Goal: Task Accomplishment & Management: Manage account settings

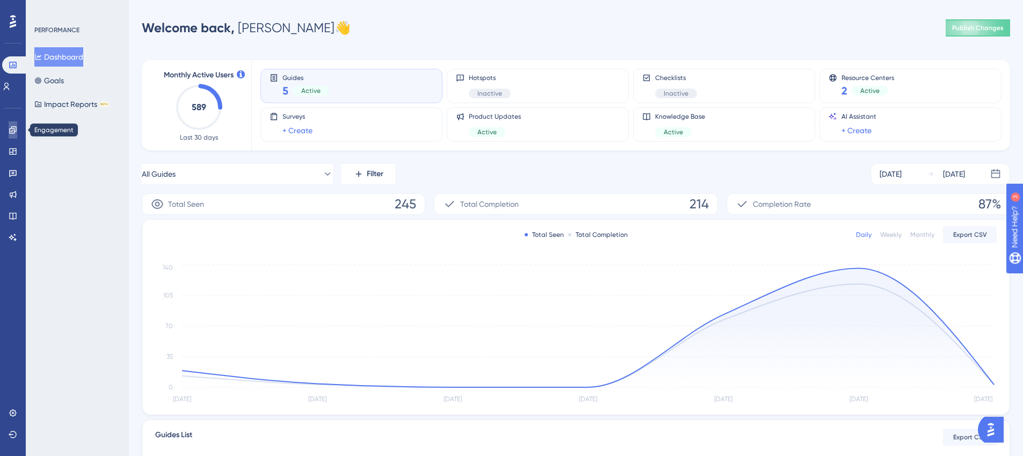
click at [9, 133] on link at bounding box center [13, 129] width 9 height 17
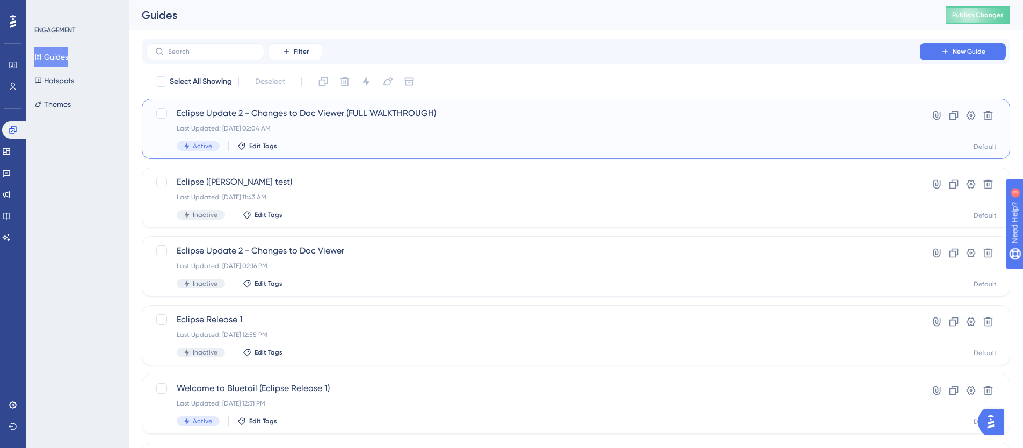
click at [533, 130] on div "Last Updated: Sep 24 2025, 02:04 AM" at bounding box center [533, 128] width 712 height 9
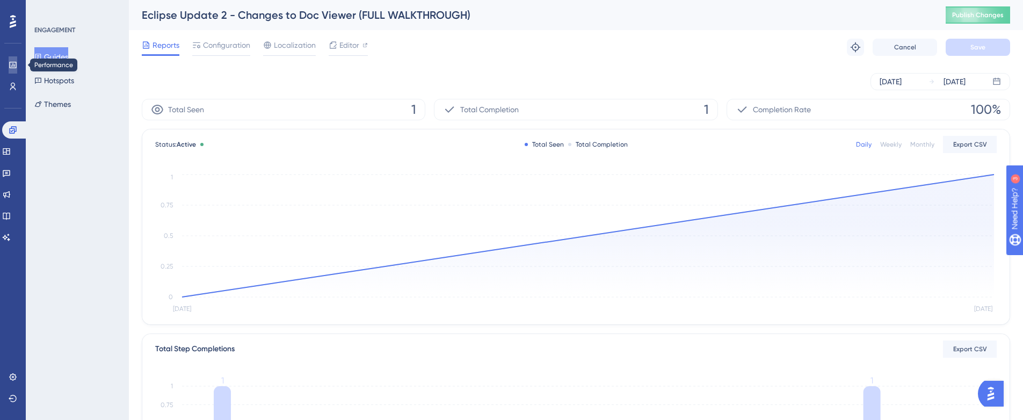
click at [9, 65] on icon at bounding box center [13, 65] width 9 height 9
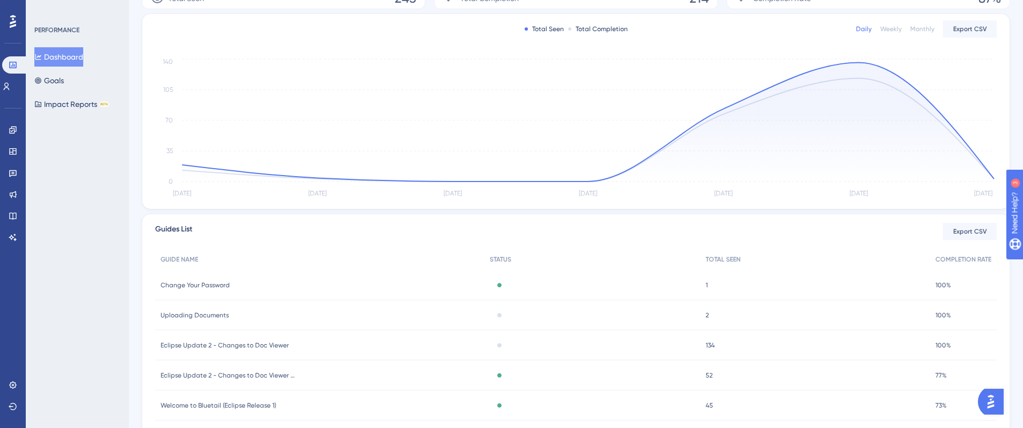
scroll to position [250, 0]
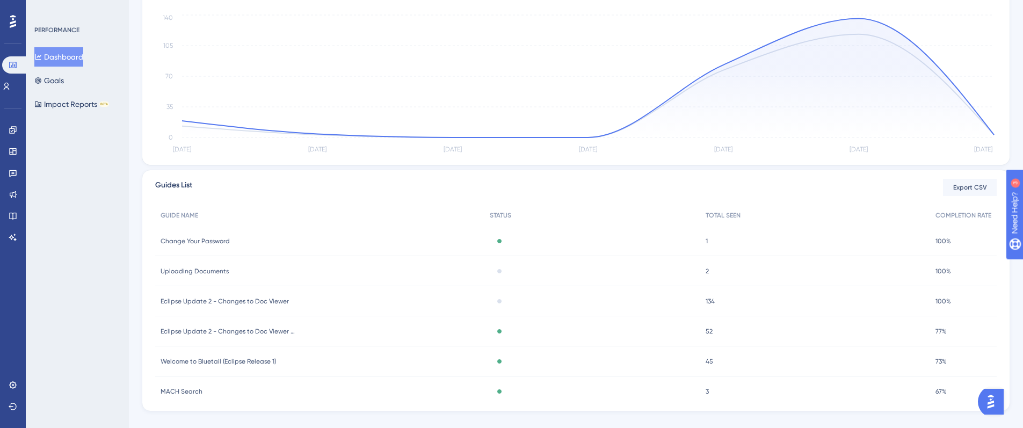
click at [708, 333] on span "52" at bounding box center [708, 331] width 7 height 9
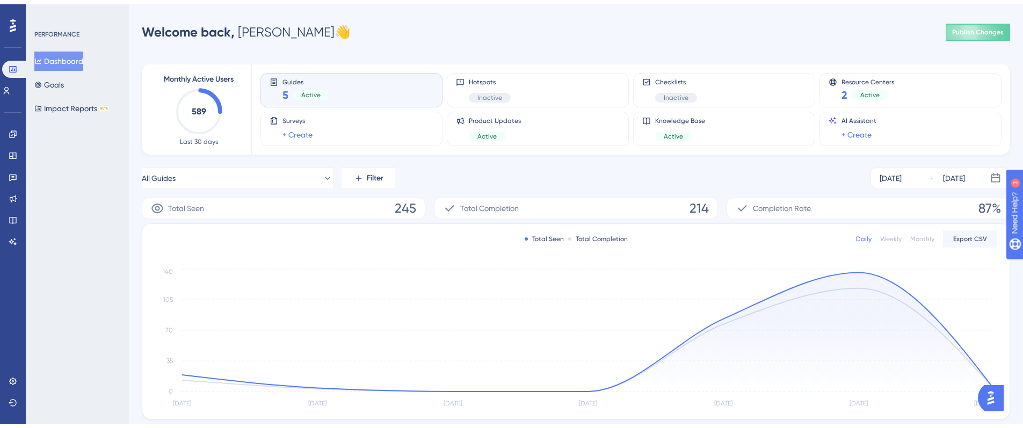
scroll to position [250, 0]
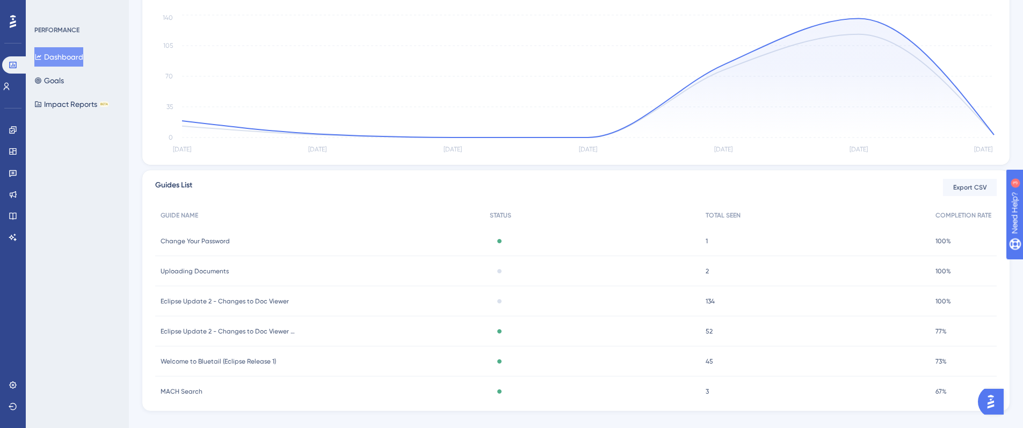
click at [717, 330] on div "52 52" at bounding box center [815, 331] width 230 height 30
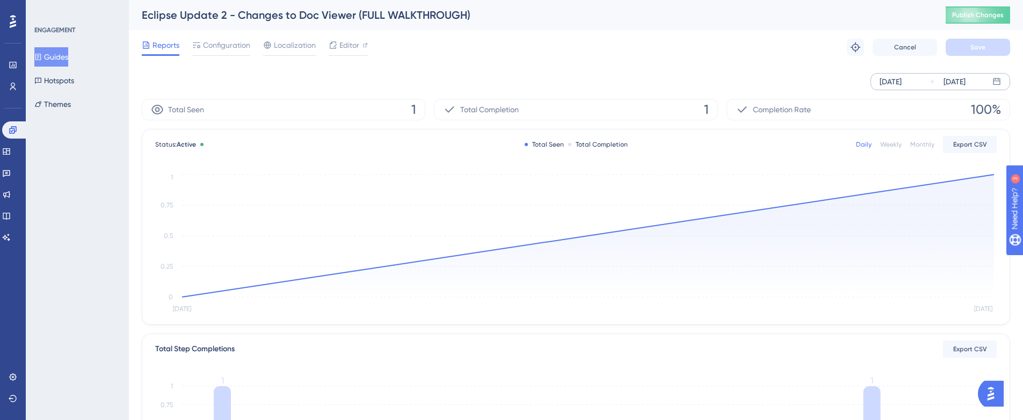
click at [927, 79] on div "Sep 23 2025 Sep 24 2025" at bounding box center [940, 81] width 140 height 17
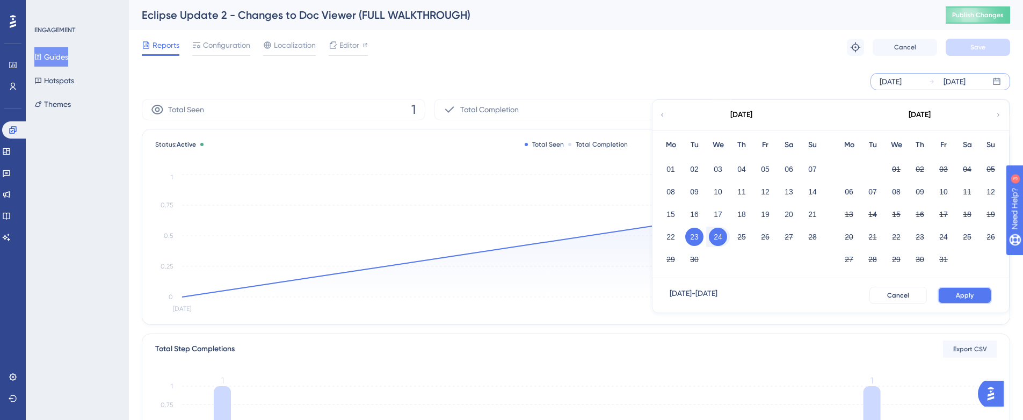
click at [960, 296] on span "Apply" at bounding box center [965, 295] width 18 height 9
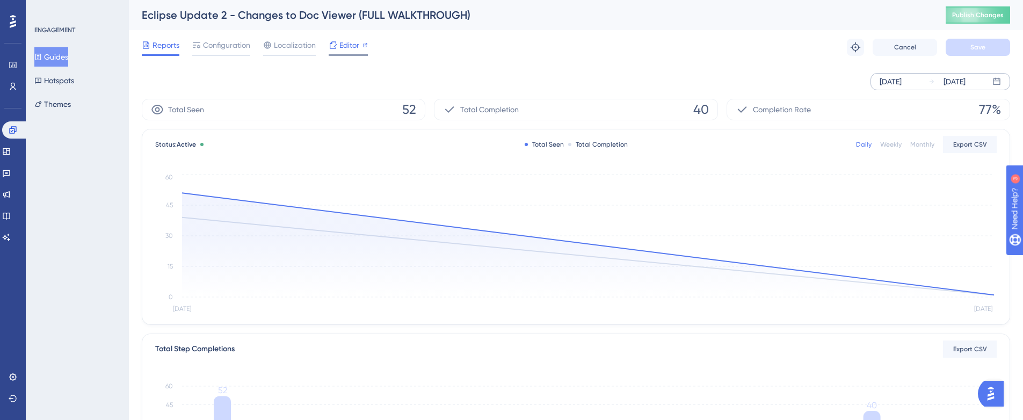
click at [337, 43] on div "Editor" at bounding box center [348, 45] width 39 height 13
click at [227, 49] on span "Configuration" at bounding box center [226, 45] width 47 height 13
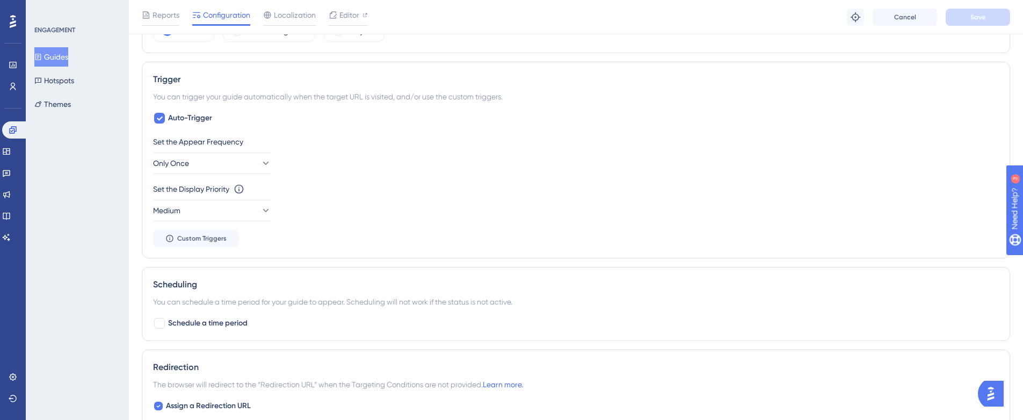
scroll to position [134, 0]
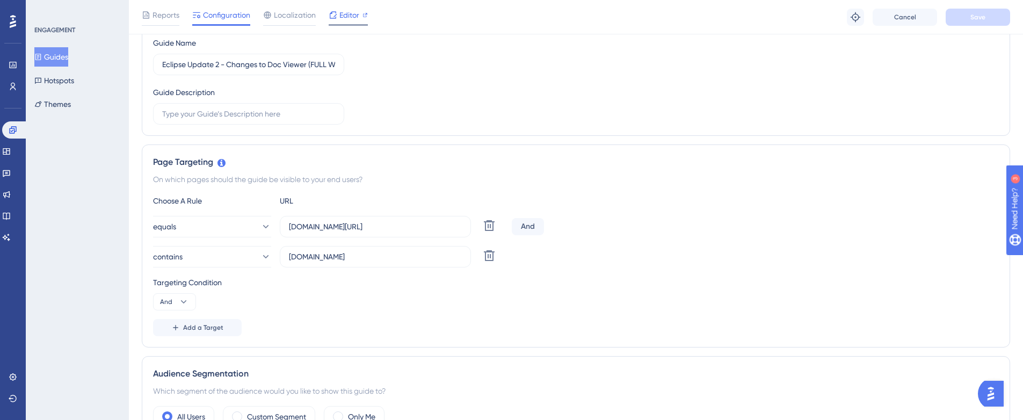
click at [341, 20] on span "Editor" at bounding box center [349, 15] width 20 height 13
click at [352, 17] on span "Editor" at bounding box center [349, 15] width 20 height 13
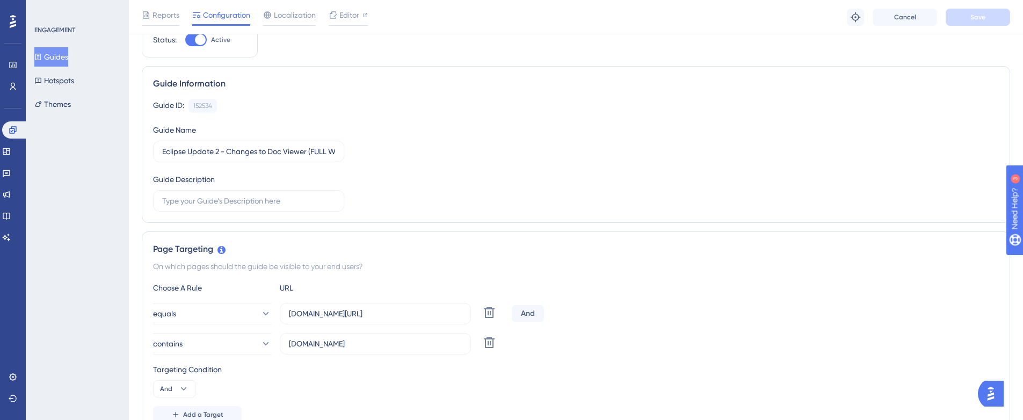
scroll to position [0, 0]
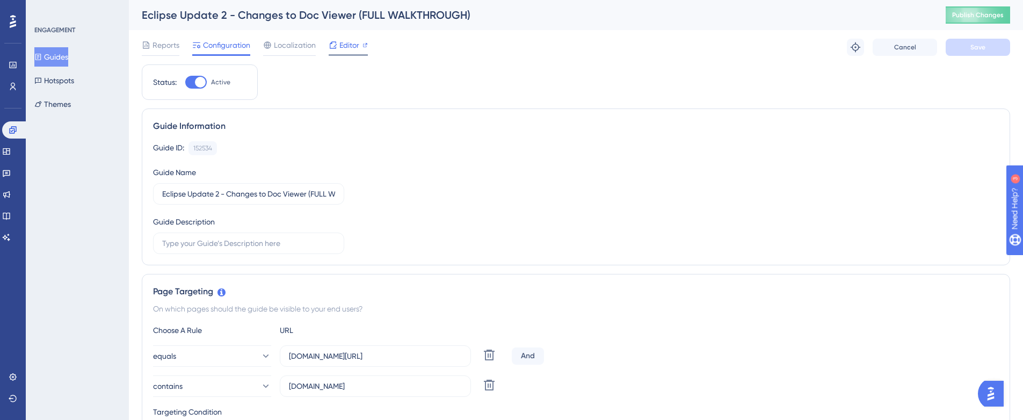
click at [345, 46] on span "Editor" at bounding box center [349, 45] width 20 height 13
click at [911, 45] on span "Cancel" at bounding box center [905, 47] width 22 height 9
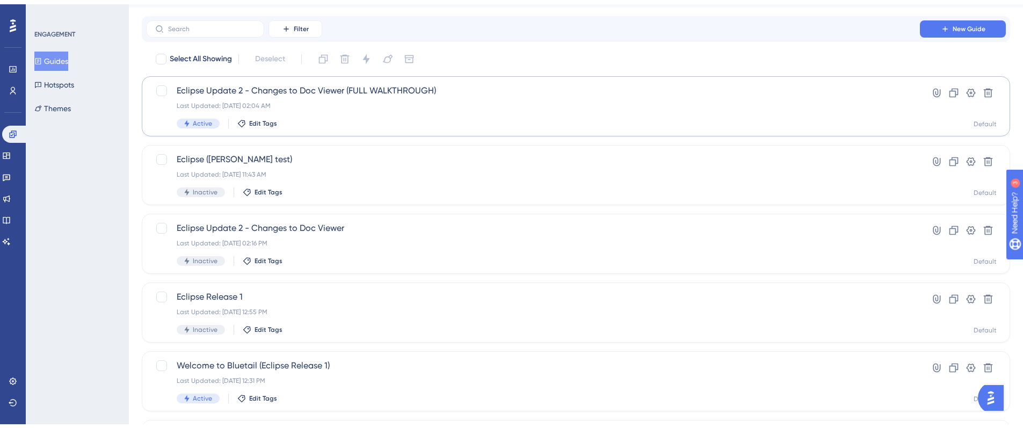
scroll to position [41, 0]
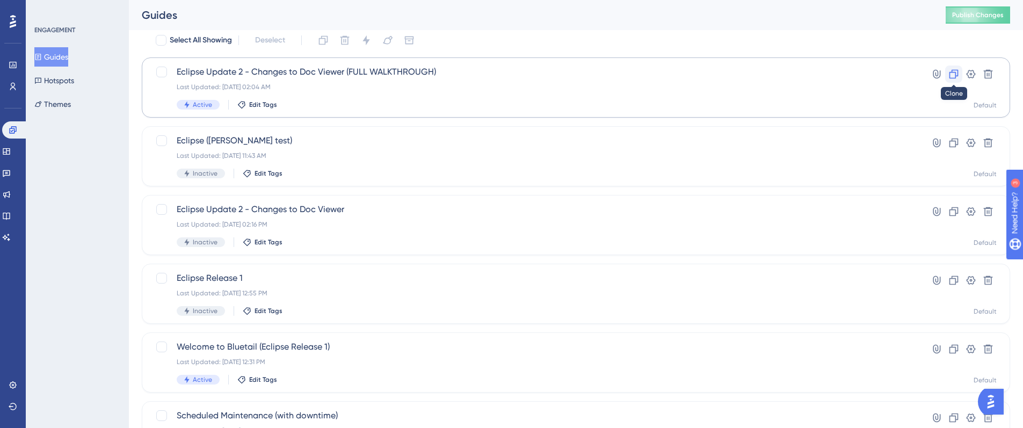
click at [953, 77] on icon at bounding box center [953, 74] width 11 height 11
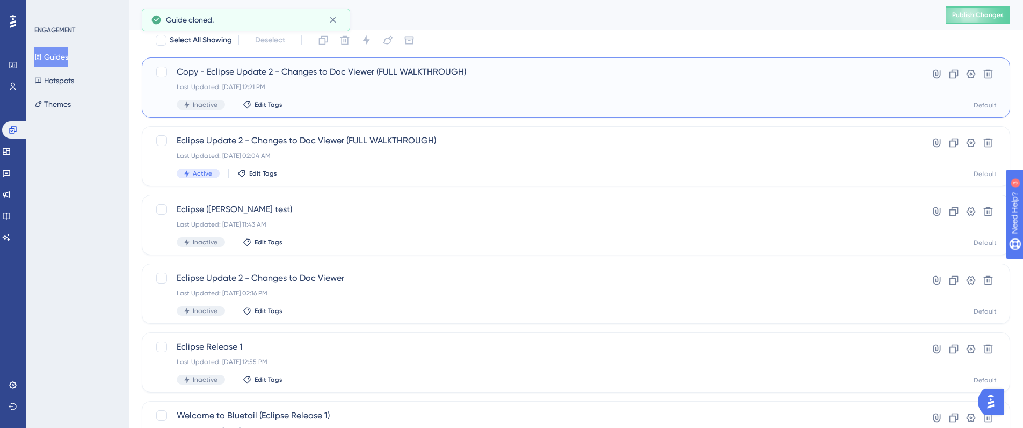
click at [395, 86] on div "Last Updated: Sep 24 2025, 12:21 PM" at bounding box center [533, 87] width 712 height 9
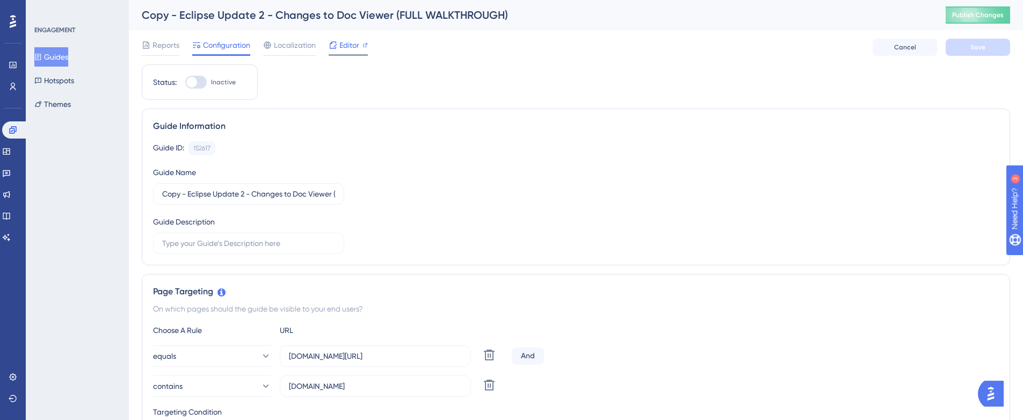
click at [336, 51] on div at bounding box center [333, 45] width 9 height 13
click at [339, 48] on span "Editor" at bounding box center [349, 45] width 20 height 13
click at [344, 47] on span "Editor" at bounding box center [349, 45] width 20 height 13
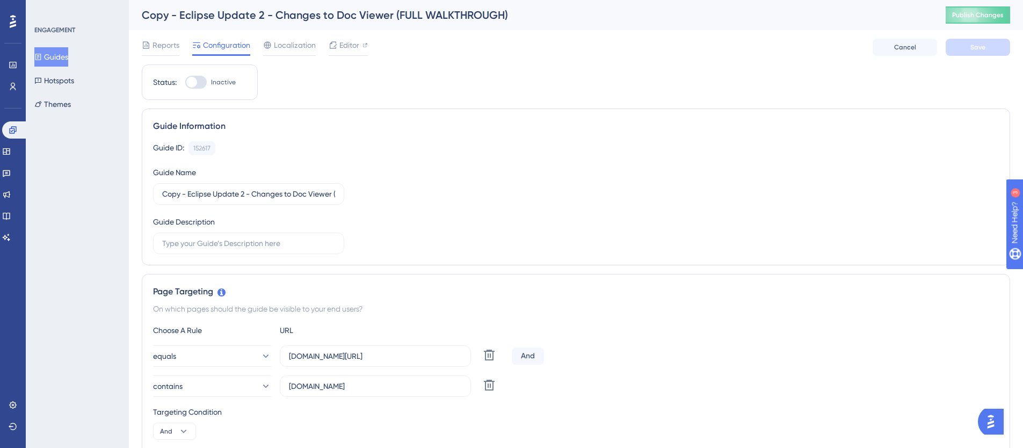
click at [59, 55] on button "Guides" at bounding box center [51, 56] width 34 height 19
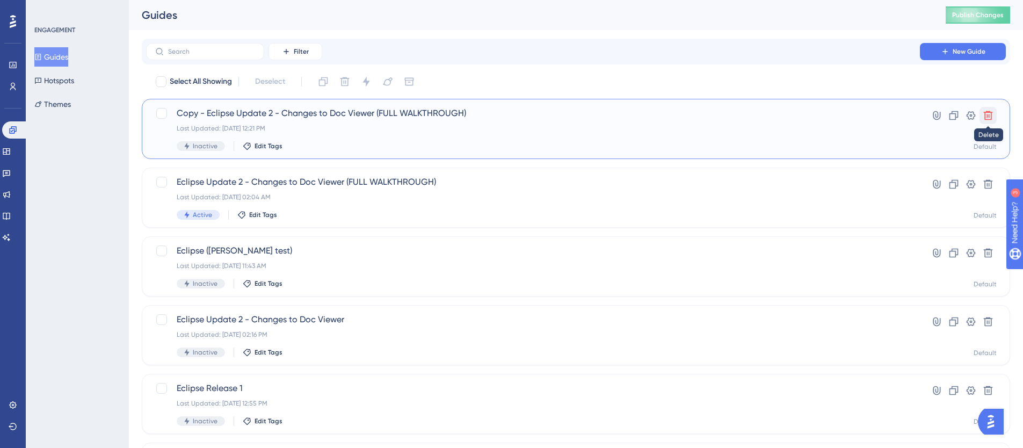
click at [988, 115] on icon at bounding box center [988, 115] width 9 height 9
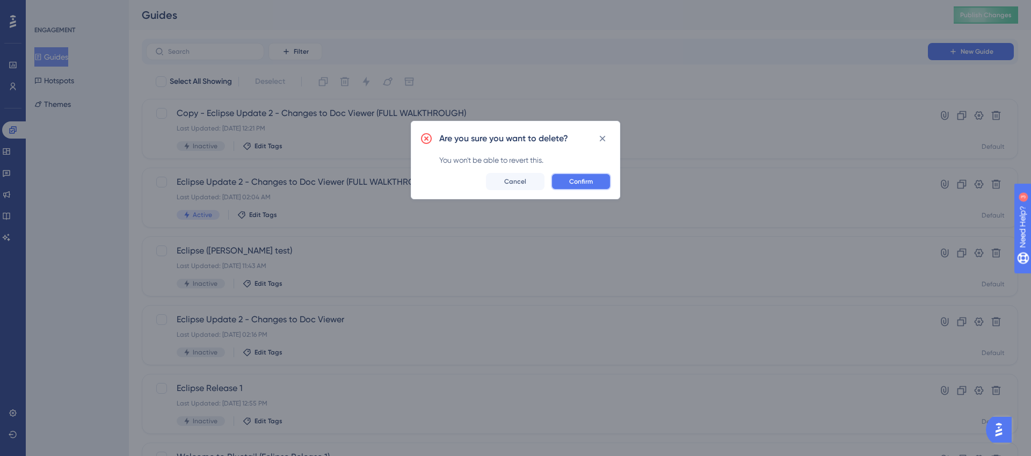
click at [577, 177] on span "Confirm" at bounding box center [581, 181] width 24 height 9
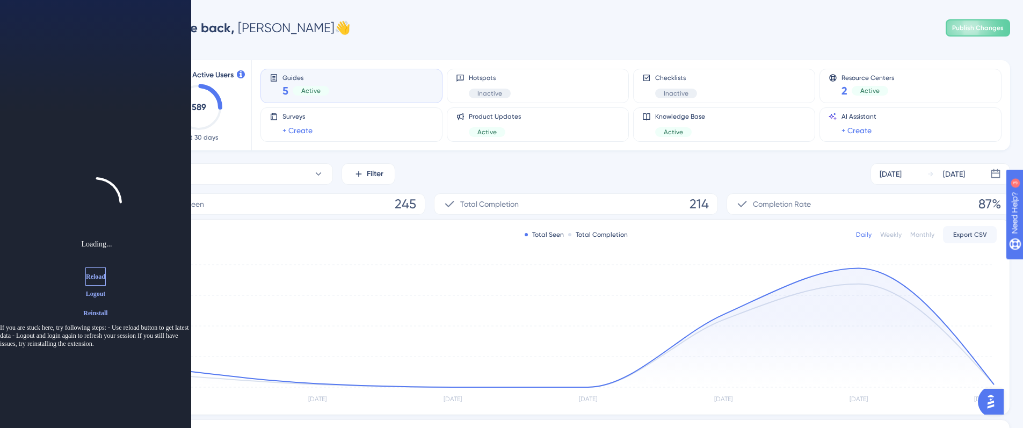
click at [90, 278] on span "Reload" at bounding box center [95, 276] width 19 height 9
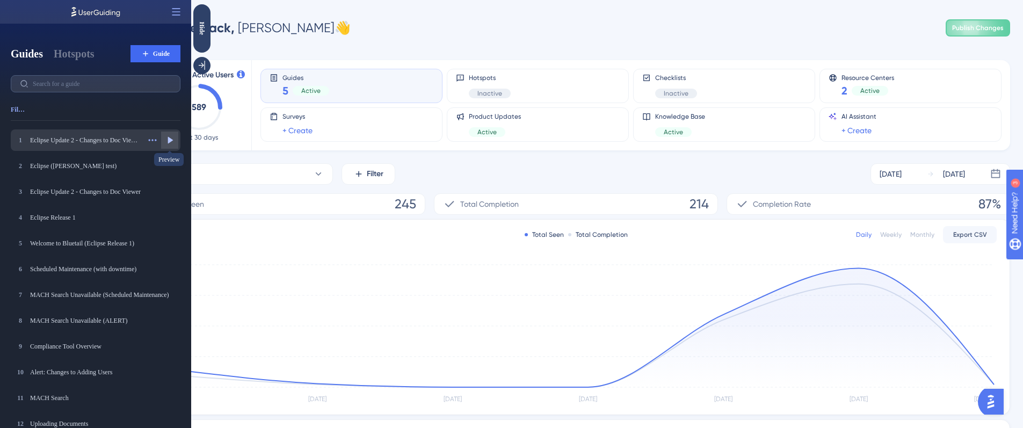
click at [169, 140] on icon at bounding box center [170, 140] width 5 height 7
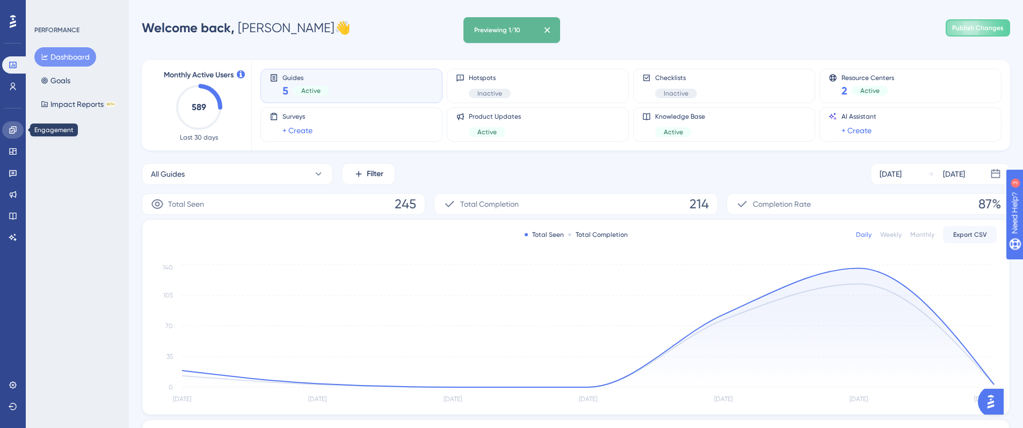
click at [5, 131] on link at bounding box center [12, 129] width 21 height 17
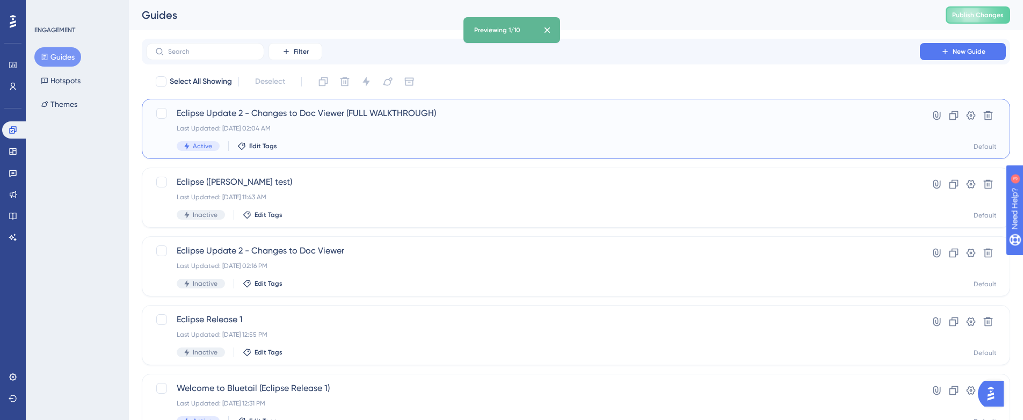
click at [563, 115] on span "Eclipse Update 2 - Changes to Doc Viewer (FULL WALKTHROUGH)" at bounding box center [533, 113] width 712 height 13
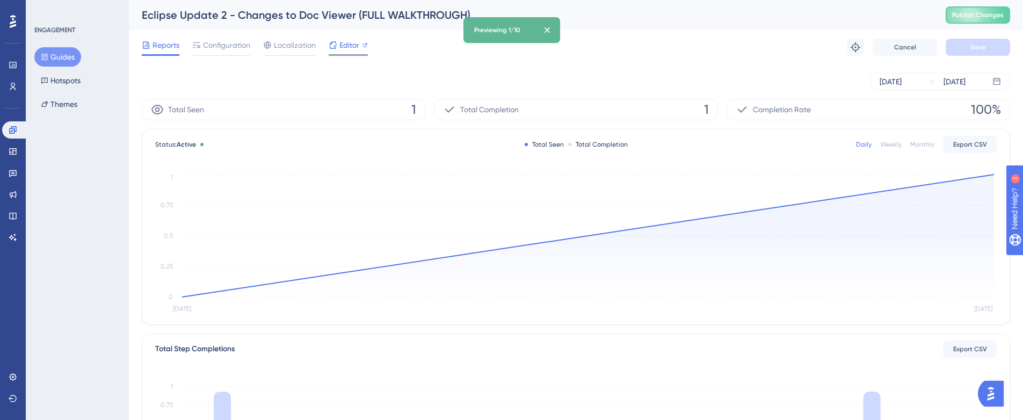
click at [351, 47] on span "Editor" at bounding box center [349, 45] width 20 height 13
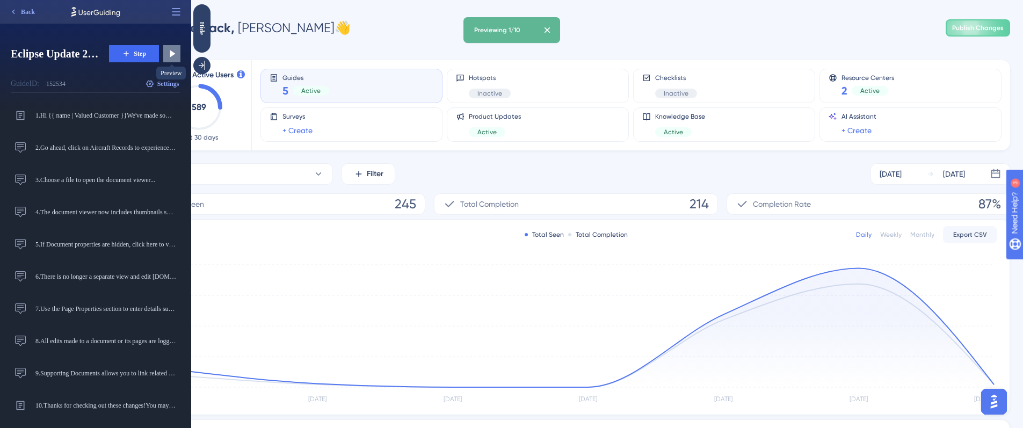
click at [172, 52] on icon at bounding box center [172, 53] width 5 height 7
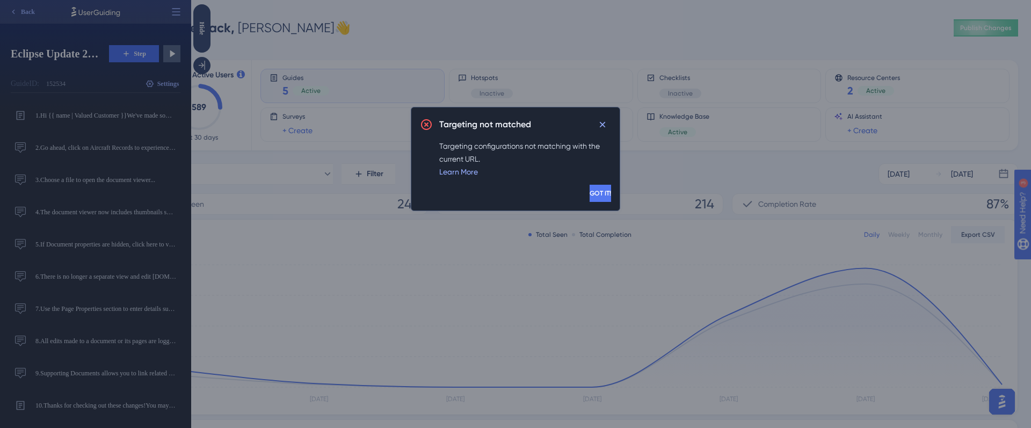
click at [589, 195] on span "GOT IT!" at bounding box center [599, 193] width 21 height 9
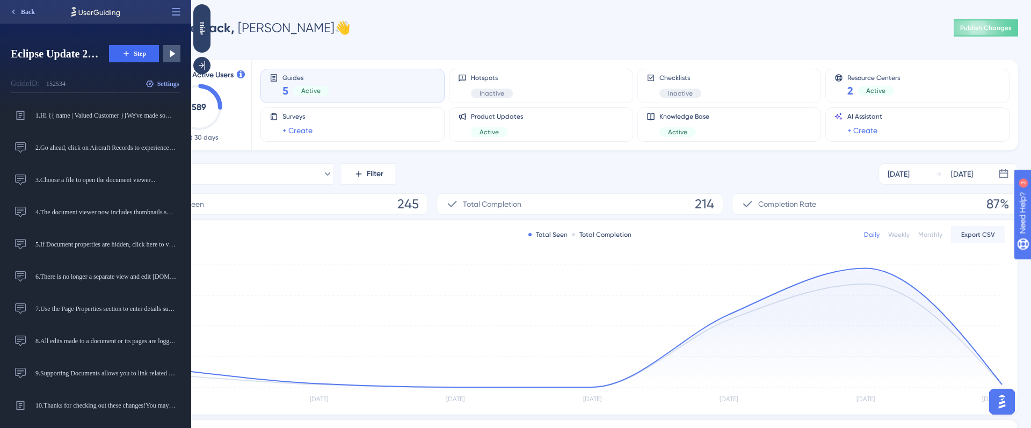
click at [24, 14] on span "Back" at bounding box center [28, 12] width 14 height 9
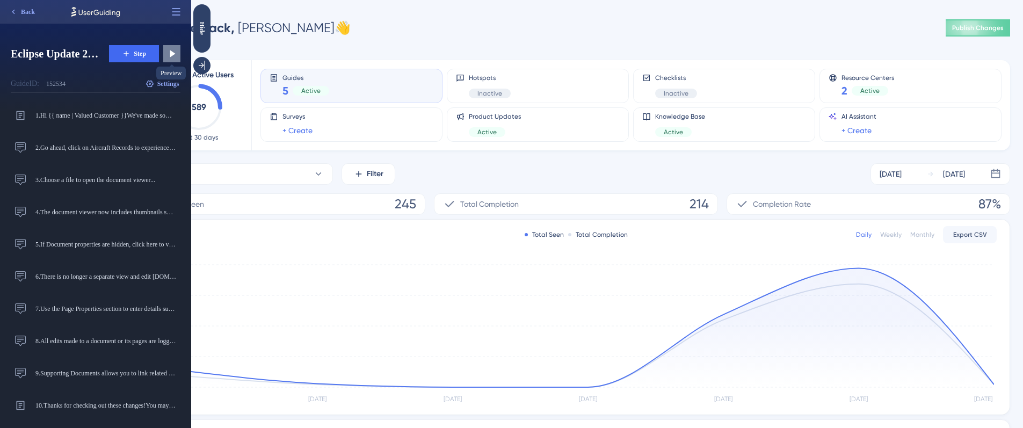
click at [171, 50] on icon at bounding box center [171, 53] width 11 height 11
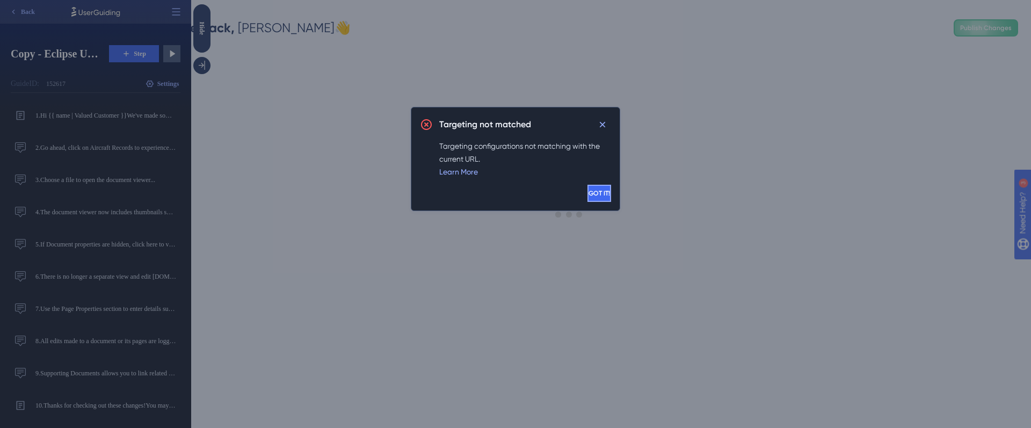
click at [588, 190] on span "GOT IT!" at bounding box center [598, 193] width 21 height 9
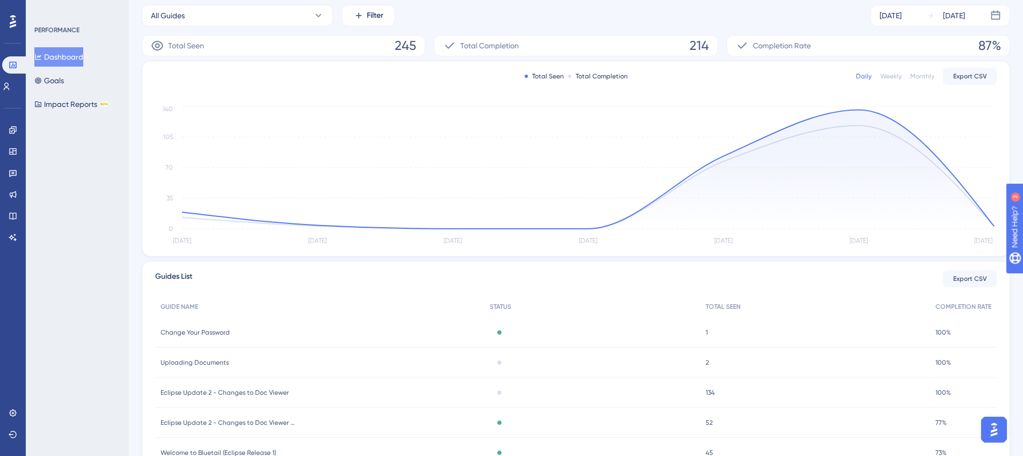
scroll to position [170, 0]
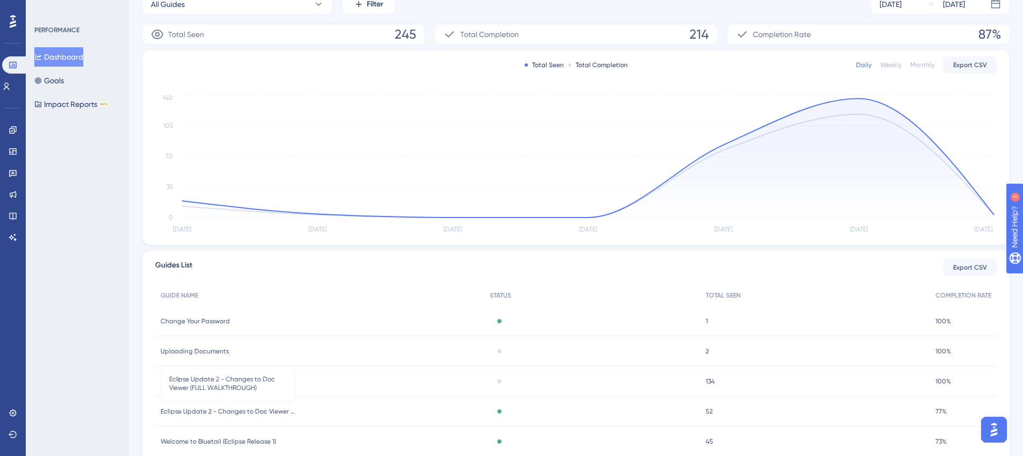
click at [263, 413] on span "Eclipse Update 2 - Changes to Doc Viewer (FULL WALKTHROUGH)" at bounding box center [228, 411] width 134 height 9
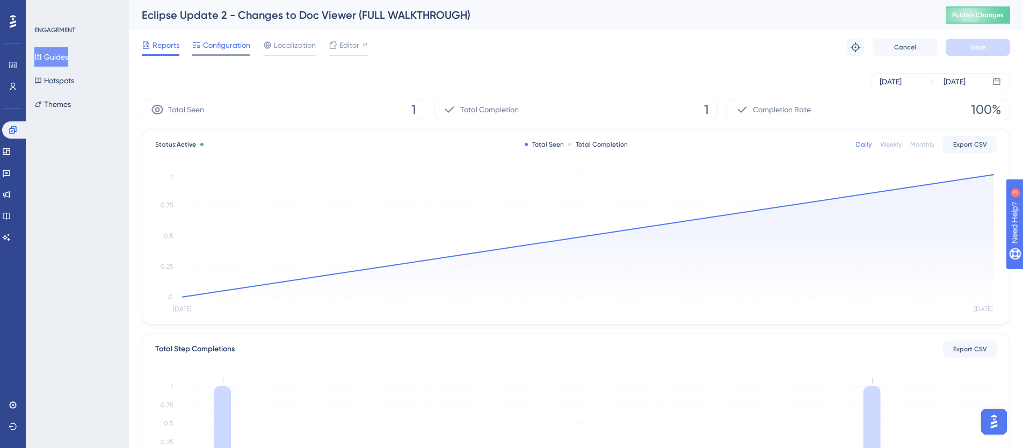
click at [242, 50] on span "Configuration" at bounding box center [226, 45] width 47 height 13
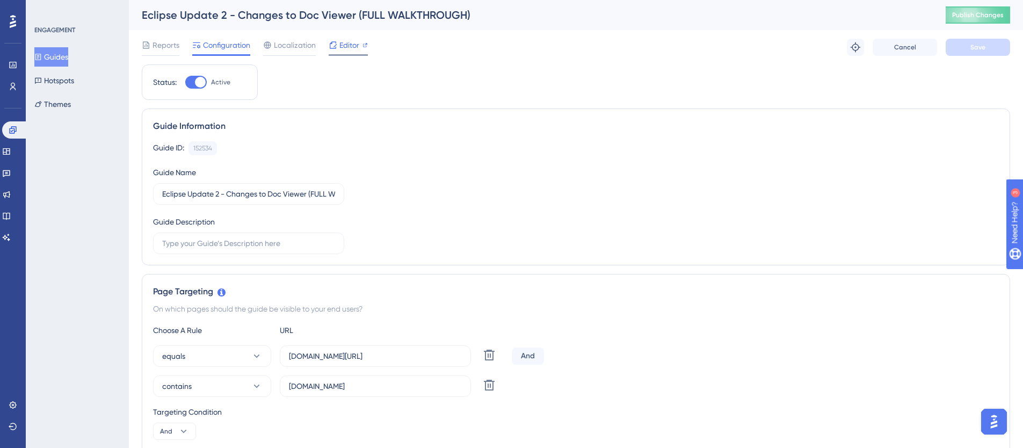
click at [343, 53] on div "Editor" at bounding box center [348, 47] width 39 height 17
click at [341, 47] on span "Editor" at bounding box center [349, 45] width 20 height 13
click at [66, 53] on button "Guides" at bounding box center [51, 56] width 34 height 19
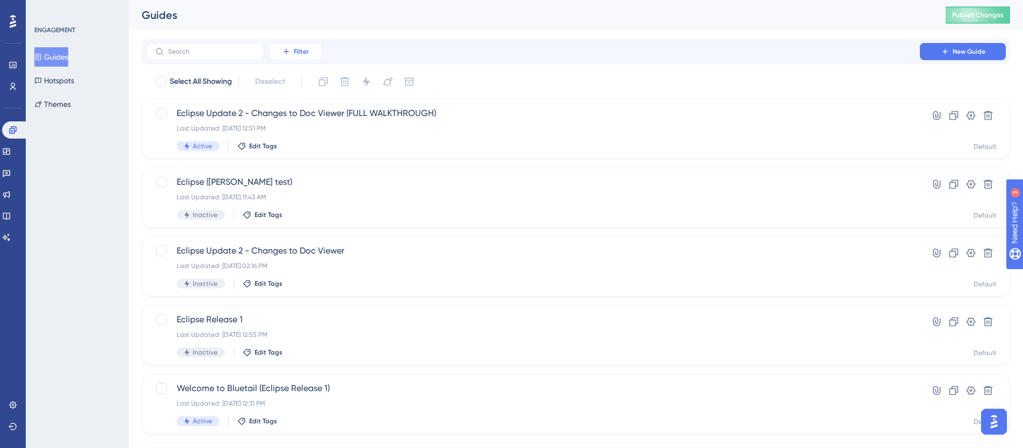
click at [296, 55] on span "Filter" at bounding box center [301, 51] width 15 height 9
click at [305, 149] on span "Status" at bounding box center [295, 146] width 22 height 13
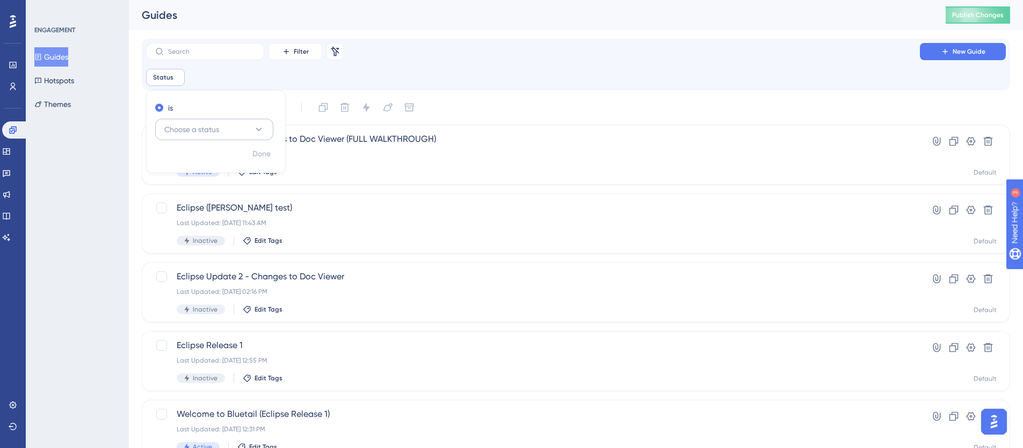
click at [208, 133] on span "Choose a status" at bounding box center [191, 129] width 55 height 13
click at [195, 157] on div "Active Active" at bounding box center [214, 161] width 87 height 21
click at [257, 157] on span "Done" at bounding box center [261, 154] width 18 height 13
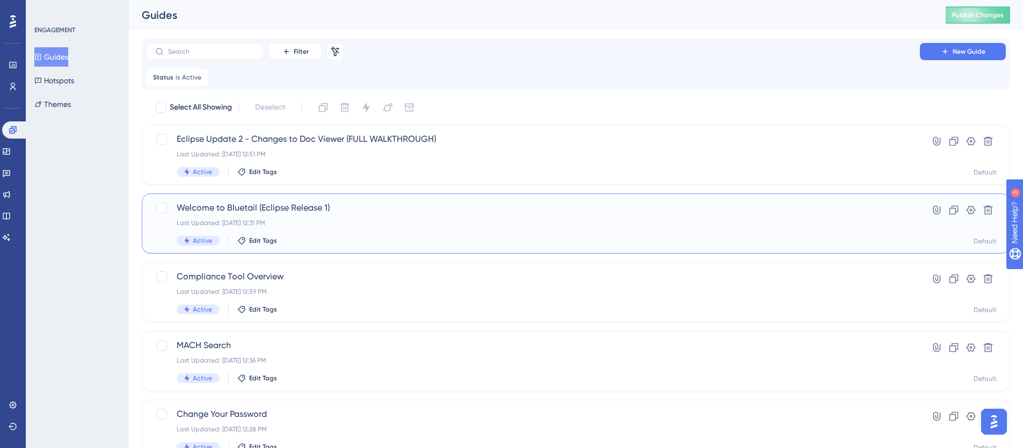
click at [391, 221] on div "Last Updated: Sep 18 2025, 12:31 PM" at bounding box center [533, 223] width 712 height 9
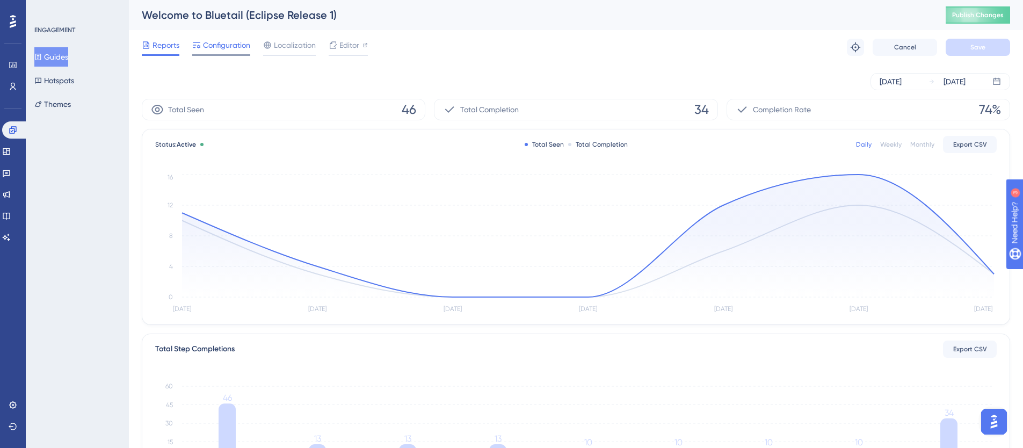
click at [238, 41] on span "Configuration" at bounding box center [226, 45] width 47 height 13
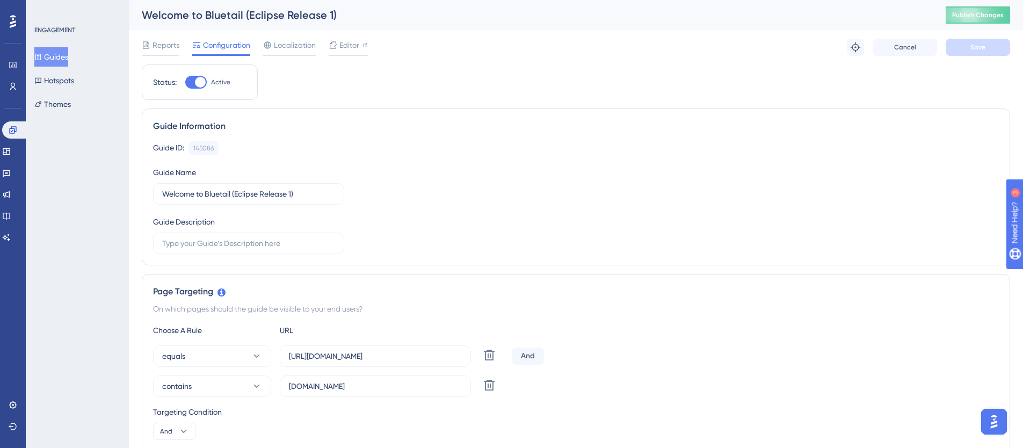
click at [196, 82] on div at bounding box center [200, 82] width 11 height 11
click at [185, 82] on input "Active" at bounding box center [185, 82] width 1 height 1
checkbox input "false"
click at [982, 46] on span "Save" at bounding box center [977, 47] width 15 height 9
click at [984, 9] on button "Publish Changes" at bounding box center [977, 14] width 64 height 17
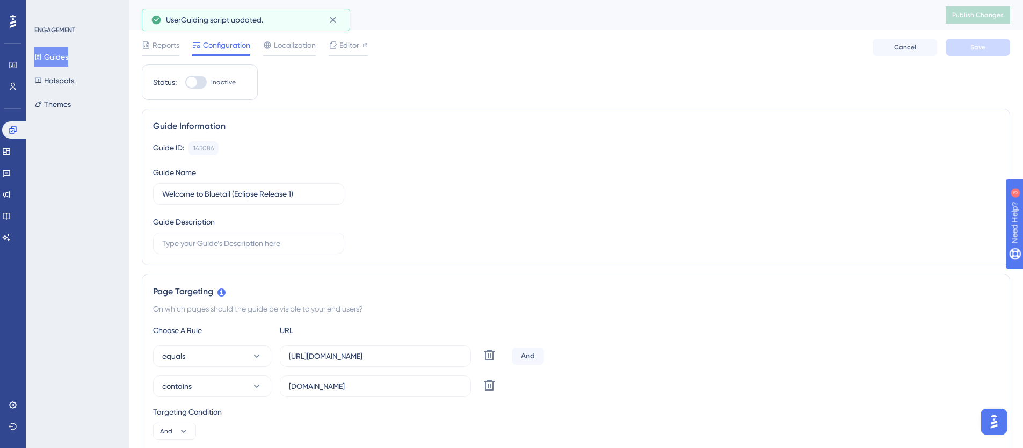
click at [64, 54] on button "Guides" at bounding box center [51, 56] width 34 height 19
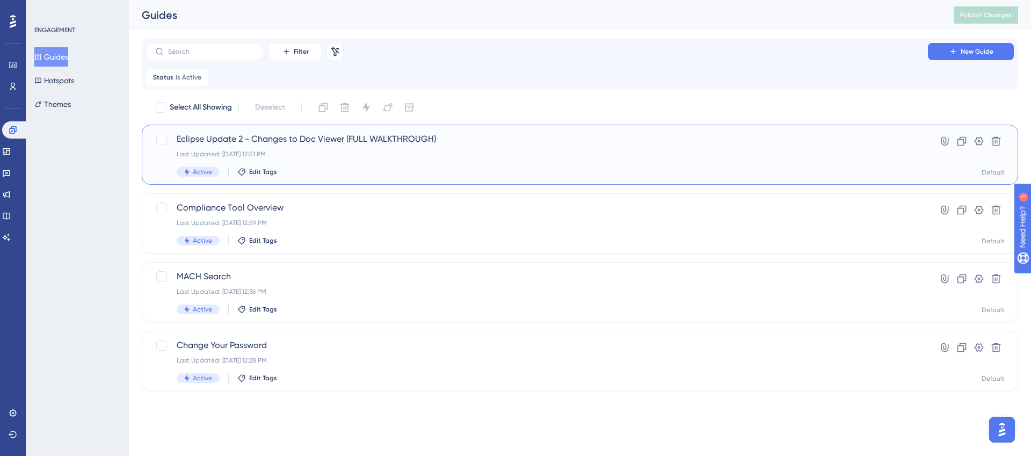
click at [337, 171] on div "Active Edit Tags" at bounding box center [537, 172] width 720 height 10
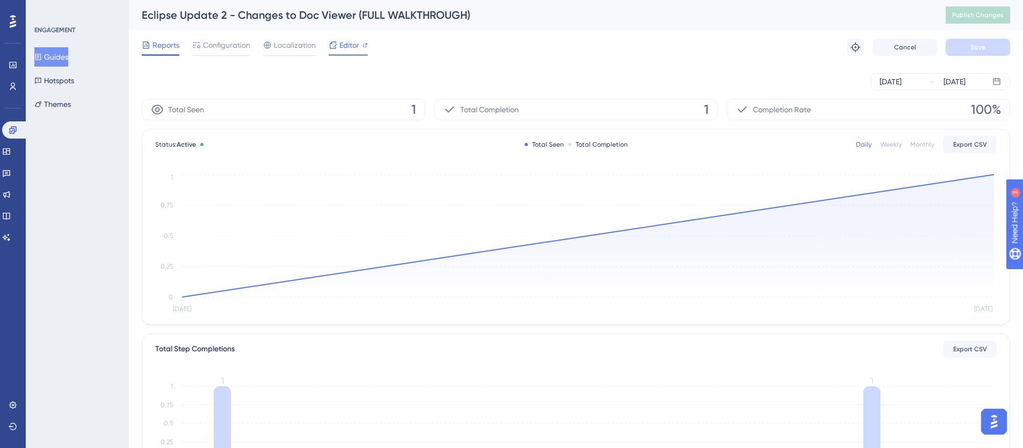
click at [347, 47] on span "Editor" at bounding box center [349, 45] width 20 height 13
click at [341, 48] on span "Editor" at bounding box center [349, 45] width 20 height 13
click at [337, 46] on div "Editor" at bounding box center [348, 45] width 39 height 13
